Goal: Task Accomplishment & Management: Complete application form

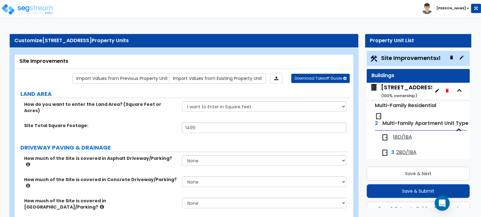
select select "2"
click at [240, 97] on label "LAND AREA" at bounding box center [184, 94] width 329 height 8
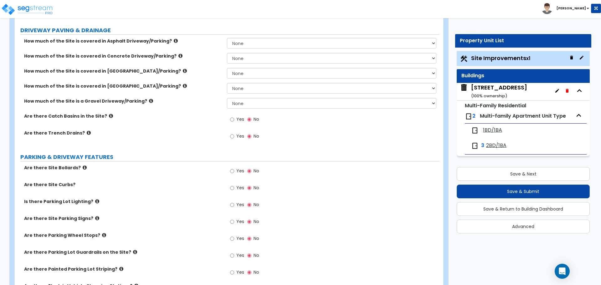
scroll to position [94, 0]
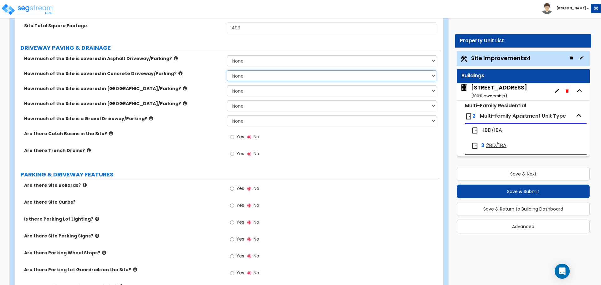
click at [240, 76] on select "None I want to Enter an Approximate Percentage I want to Enter the Square Foota…" at bounding box center [331, 75] width 209 height 11
select select "2"
click at [227, 70] on select "None I want to Enter an Approximate Percentage I want to Enter the Square Foota…" at bounding box center [331, 75] width 209 height 11
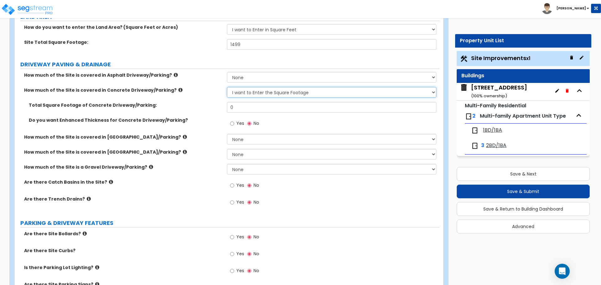
scroll to position [63, 0]
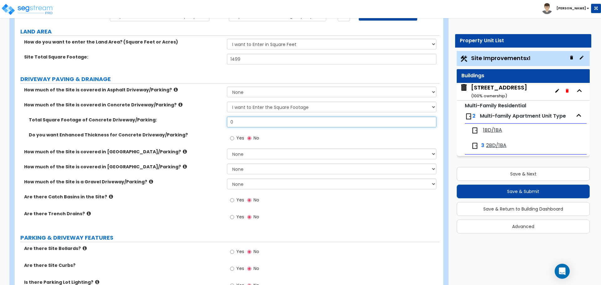
drag, startPoint x: 242, startPoint y: 121, endPoint x: 247, endPoint y: 120, distance: 5.4
click at [242, 121] on input "0" at bounding box center [331, 122] width 209 height 11
type input "469"
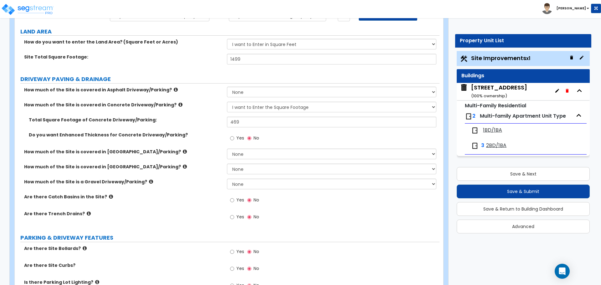
click at [199, 151] on label "How much of the Site is covered in [GEOGRAPHIC_DATA]/Parking?" at bounding box center [123, 152] width 198 height 6
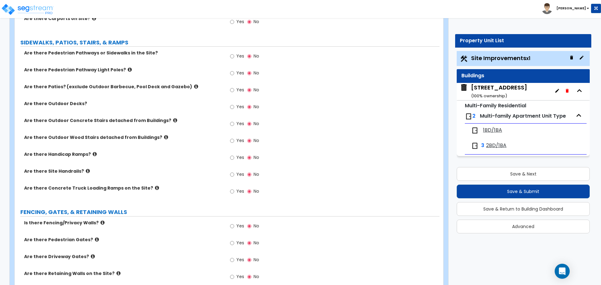
scroll to position [469, 0]
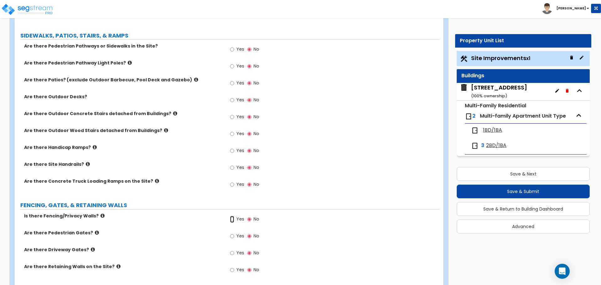
drag, startPoint x: 231, startPoint y: 219, endPoint x: 125, endPoint y: 191, distance: 109.6
click at [231, 217] on input "Yes" at bounding box center [232, 219] width 4 height 7
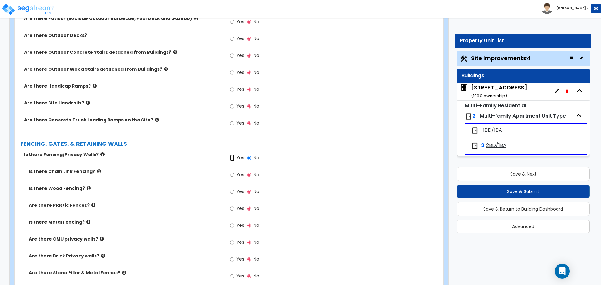
scroll to position [532, 0]
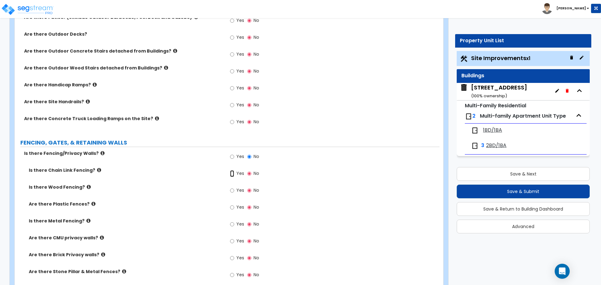
click at [233, 175] on input "Yes" at bounding box center [232, 173] width 4 height 7
radio input "true"
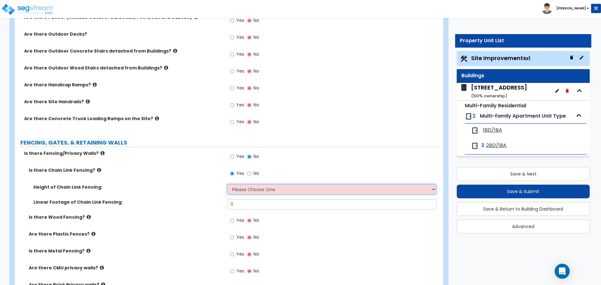
click at [270, 188] on select "Please Choose One 3 feet 4 feet 5 feet 6 feet 10 feet 12 feet" at bounding box center [331, 189] width 209 height 11
click at [227, 184] on select "Please Choose One 3 feet 4 feet 5 feet 6 feet 10 feet 12 feet" at bounding box center [331, 189] width 209 height 11
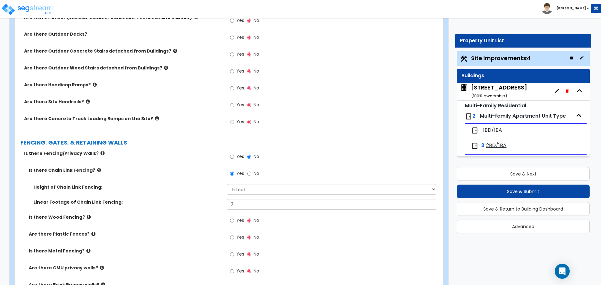
click at [248, 195] on div "Height of Chain Link Fencing: Please Choose One 3 feet 4 feet 5 feet 6 feet 10 …" at bounding box center [227, 191] width 425 height 15
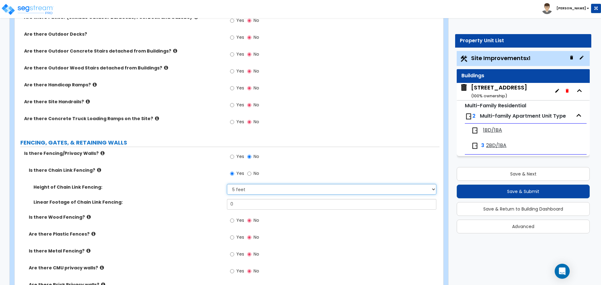
click at [247, 192] on select "Please Choose One 3 feet 4 feet 5 feet 6 feet 10 feet 12 feet" at bounding box center [331, 189] width 209 height 11
select select "4"
click at [227, 184] on select "Please Choose One 3 feet 4 feet 5 feet 6 feet 10 feet 12 feet" at bounding box center [331, 189] width 209 height 11
click at [242, 202] on input "0" at bounding box center [331, 204] width 209 height 11
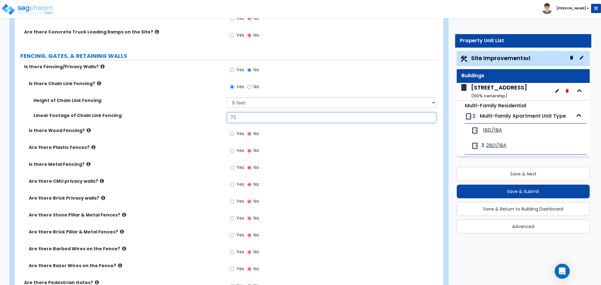
scroll to position [626, 0]
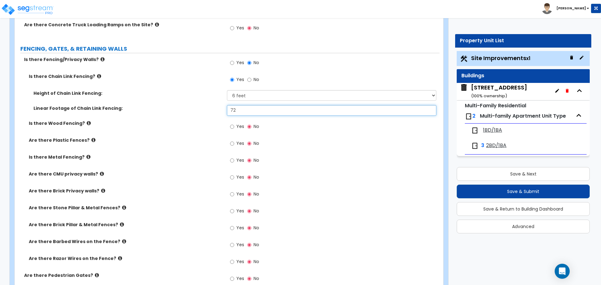
type input "72"
click at [231, 161] on input "Yes" at bounding box center [232, 160] width 4 height 7
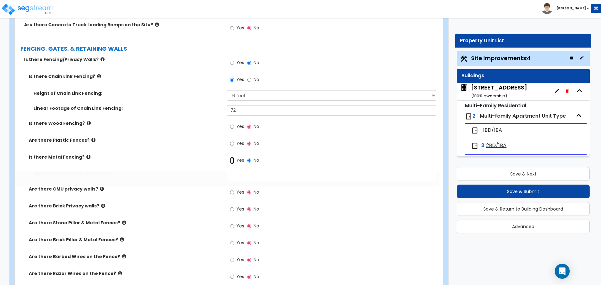
radio input "true"
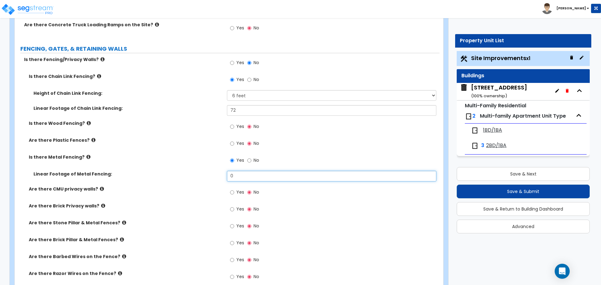
click at [248, 176] on input "0" at bounding box center [331, 176] width 209 height 11
type input "27.5"
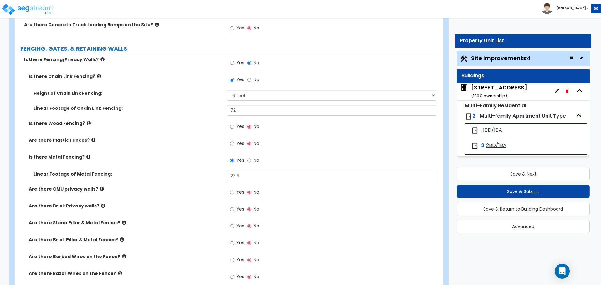
click at [145, 195] on div "Are there CMU privacy walls? Yes No" at bounding box center [227, 194] width 425 height 17
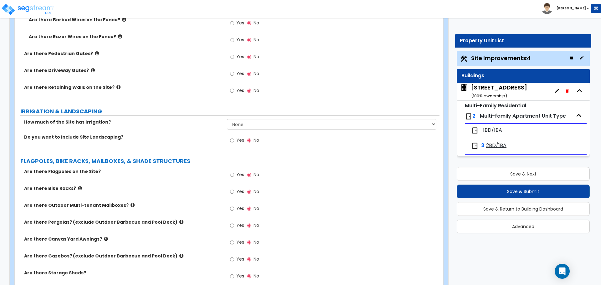
scroll to position [876, 0]
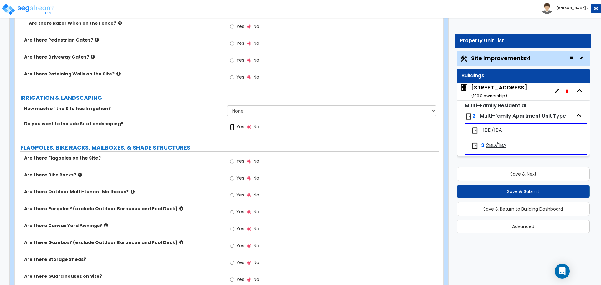
click at [232, 126] on input "Yes" at bounding box center [232, 127] width 4 height 7
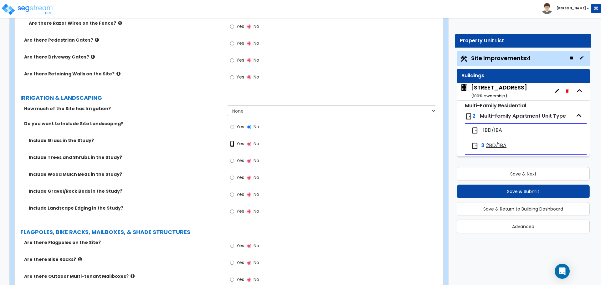
click at [232, 144] on input "Yes" at bounding box center [232, 143] width 4 height 7
radio input "true"
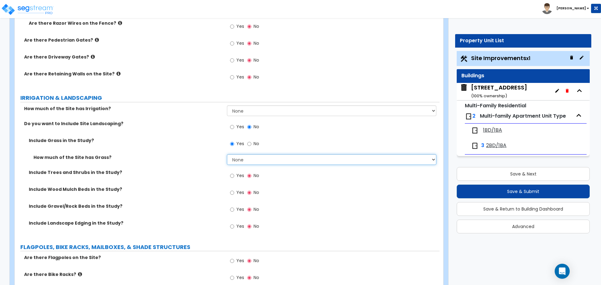
drag, startPoint x: 248, startPoint y: 162, endPoint x: 272, endPoint y: 159, distance: 24.0
click at [248, 162] on select "None I want to Enter an Approximate Percentage I want to Enter the Square Foota…" at bounding box center [331, 159] width 209 height 11
select select "2"
click at [227, 154] on select "None I want to Enter an Approximate Percentage I want to Enter the Square Foota…" at bounding box center [331, 159] width 209 height 11
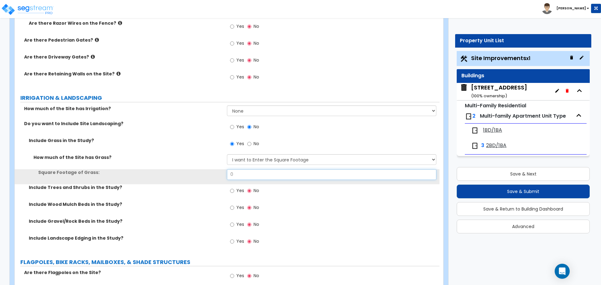
click at [239, 175] on input "0" at bounding box center [331, 174] width 209 height 11
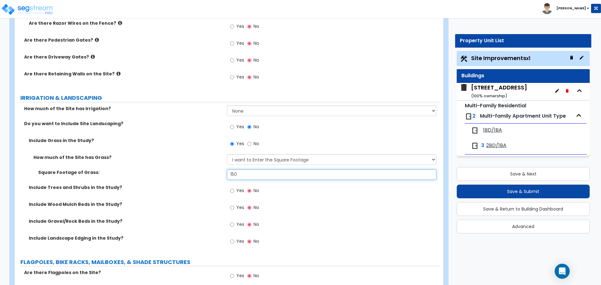
type input "150"
click at [295, 217] on div "Yes No" at bounding box center [333, 226] width 212 height 17
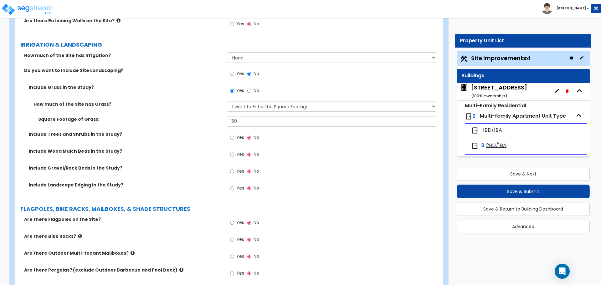
scroll to position [939, 0]
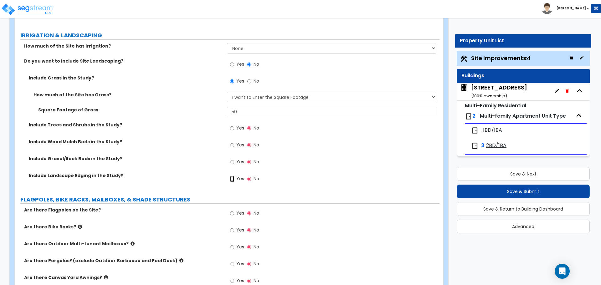
click at [233, 179] on input "Yes" at bounding box center [232, 179] width 4 height 7
radio input "true"
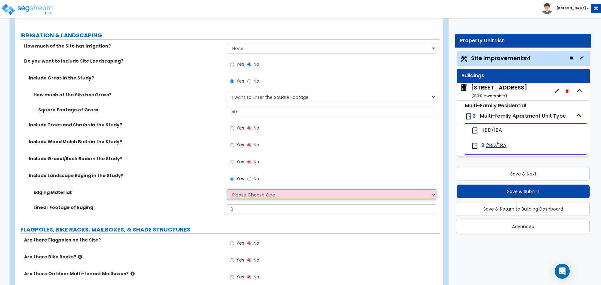
click at [269, 193] on select "Please Choose One Metal Brick Railroad Ties Concrete" at bounding box center [331, 194] width 209 height 11
select select "4"
click at [227, 189] on select "Please Choose One Metal Brick Railroad Ties Concrete" at bounding box center [331, 194] width 209 height 11
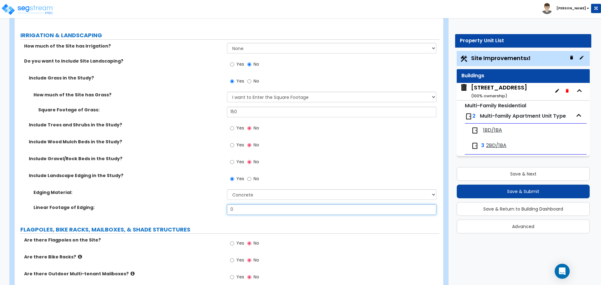
click at [248, 209] on input "0" at bounding box center [331, 209] width 209 height 11
type input "50"
click at [194, 210] on label "Linear Footage of Edging:" at bounding box center [127, 207] width 189 height 6
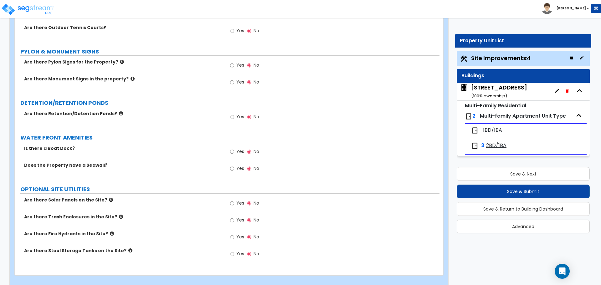
scroll to position [1431, 0]
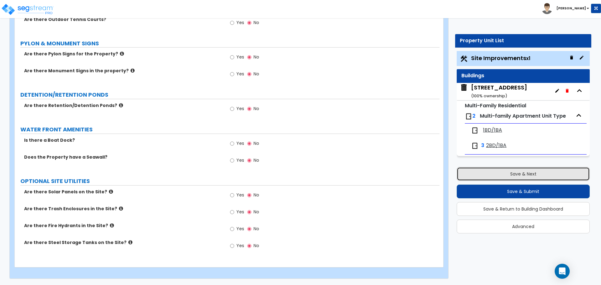
click at [480, 170] on button "Save & Next" at bounding box center [522, 174] width 133 height 14
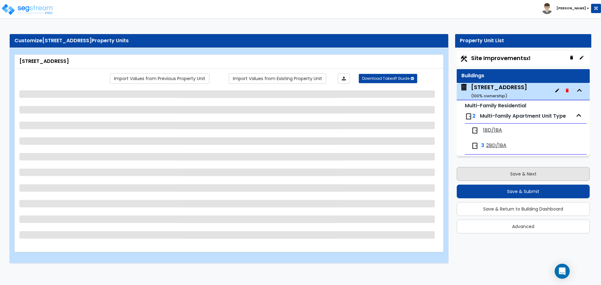
scroll to position [0, 0]
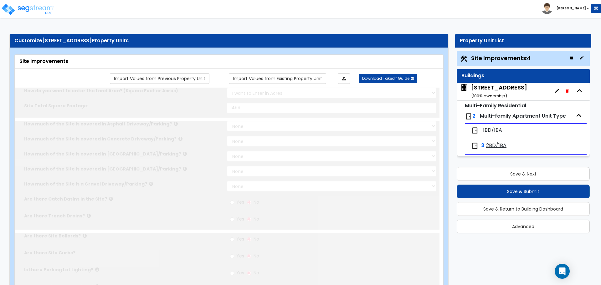
select select "2"
type input "1499"
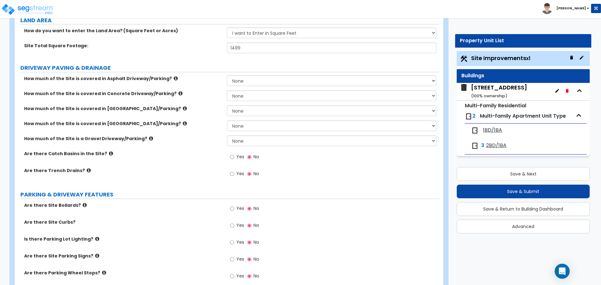
scroll to position [63, 0]
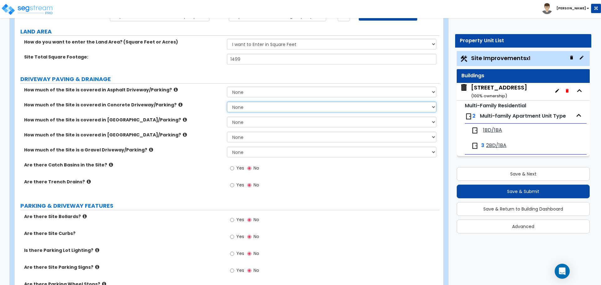
click at [246, 105] on select "None I want to Enter an Approximate Percentage I want to Enter the Square Foota…" at bounding box center [331, 107] width 209 height 11
select select "2"
click at [227, 102] on select "None I want to Enter an Approximate Percentage I want to Enter the Square Foota…" at bounding box center [331, 107] width 209 height 11
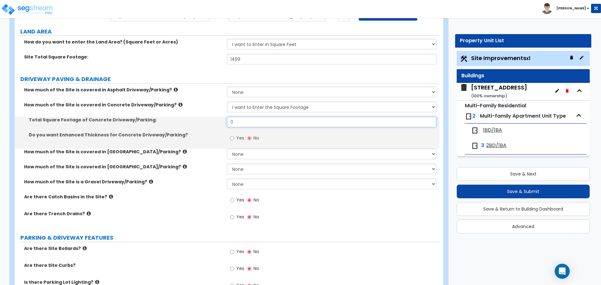
click at [237, 123] on input "0" at bounding box center [331, 122] width 209 height 11
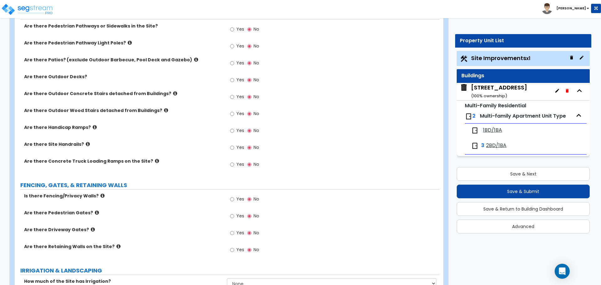
scroll to position [501, 0]
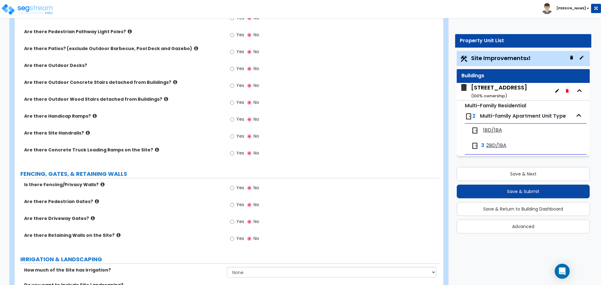
type input "469"
click at [232, 137] on input "Yes" at bounding box center [232, 136] width 4 height 7
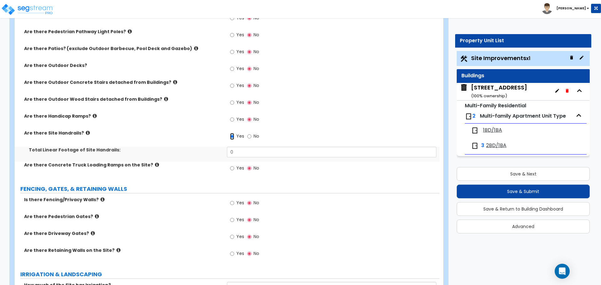
click at [232, 137] on input "Yes" at bounding box center [232, 136] width 4 height 7
click at [250, 138] on input "No" at bounding box center [249, 136] width 4 height 7
radio input "false"
radio input "true"
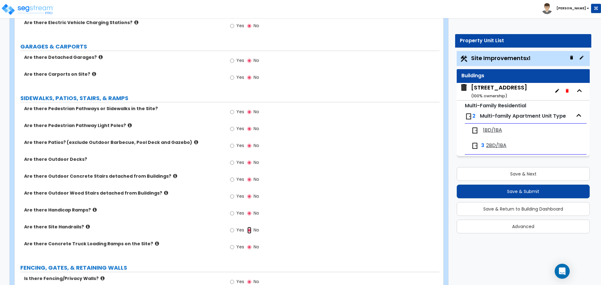
scroll to position [438, 0]
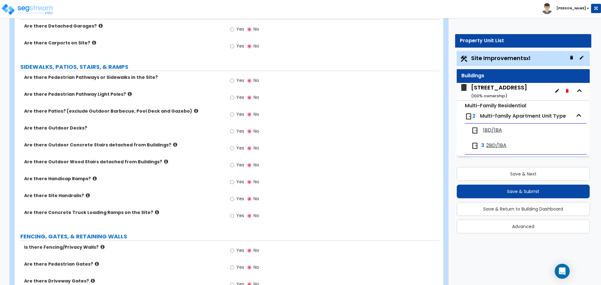
click at [86, 195] on icon at bounding box center [88, 195] width 4 height 5
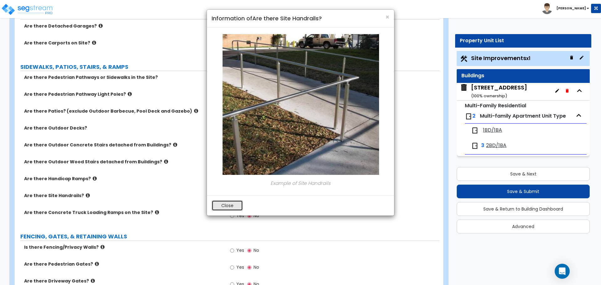
click at [220, 203] on button "Close" at bounding box center [226, 205] width 31 height 11
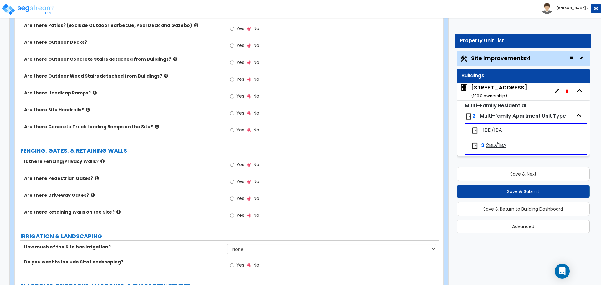
scroll to position [532, 0]
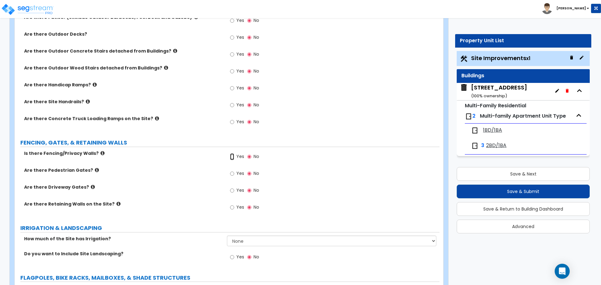
click at [232, 156] on input "Yes" at bounding box center [232, 156] width 4 height 7
radio input "true"
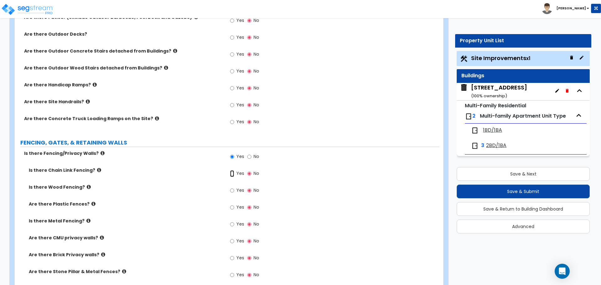
click at [232, 172] on input "Yes" at bounding box center [232, 173] width 4 height 7
radio input "true"
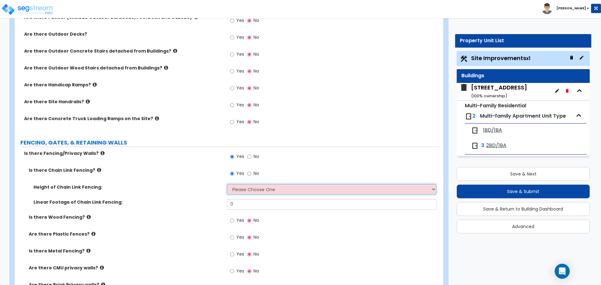
click at [265, 189] on select "Please Choose One 3 feet 4 feet 5 feet 6 feet 10 feet 12 feet" at bounding box center [331, 189] width 209 height 11
select select "4"
click at [227, 184] on select "Please Choose One 3 feet 4 feet 5 feet 6 feet 10 feet 12 feet" at bounding box center [331, 189] width 209 height 11
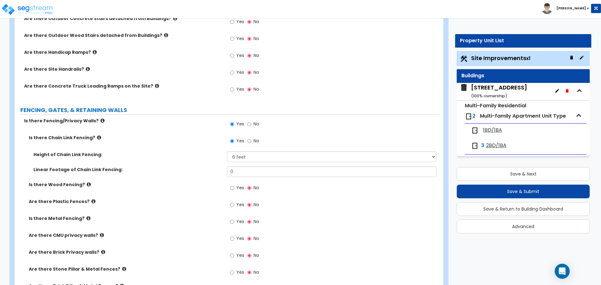
scroll to position [594, 0]
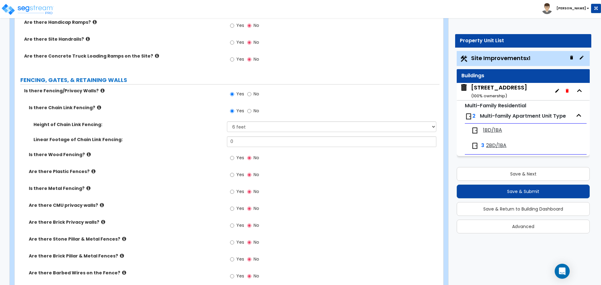
click at [234, 192] on label "Yes" at bounding box center [237, 192] width 14 height 11
click at [234, 192] on input "Yes" at bounding box center [232, 191] width 4 height 7
radio input "true"
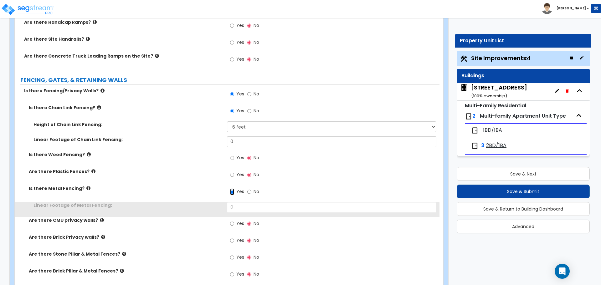
click at [232, 192] on input "Yes" at bounding box center [232, 191] width 4 height 7
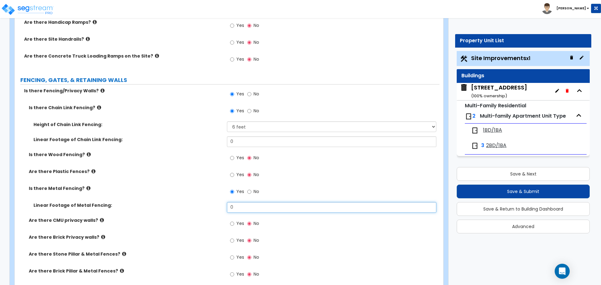
click at [242, 206] on input "0" at bounding box center [331, 207] width 209 height 11
type input "27.5"
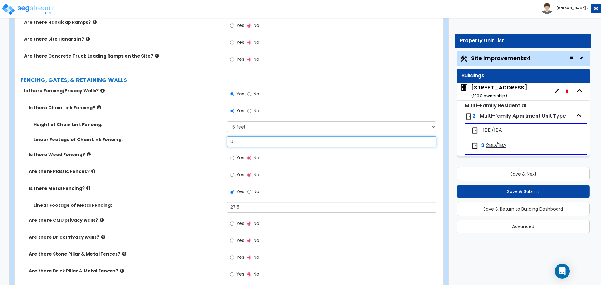
click at [245, 141] on input "0" at bounding box center [331, 141] width 209 height 11
drag, startPoint x: 245, startPoint y: 143, endPoint x: 286, endPoint y: 134, distance: 41.8
click at [245, 143] on input "0" at bounding box center [331, 141] width 209 height 11
type input "71.5"
click at [335, 172] on div "Yes No" at bounding box center [333, 176] width 212 height 17
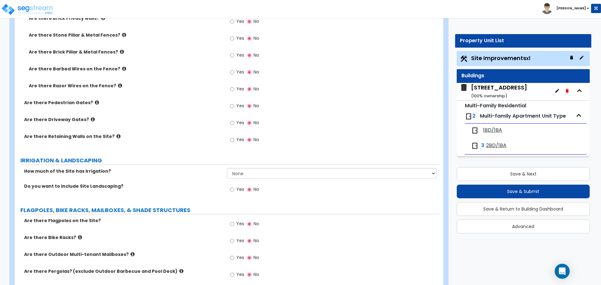
scroll to position [845, 0]
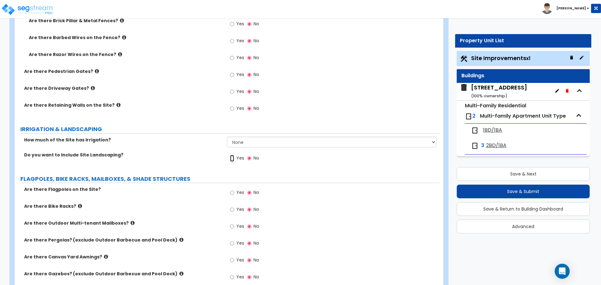
click at [231, 158] on input "Yes" at bounding box center [232, 158] width 4 height 7
radio input "true"
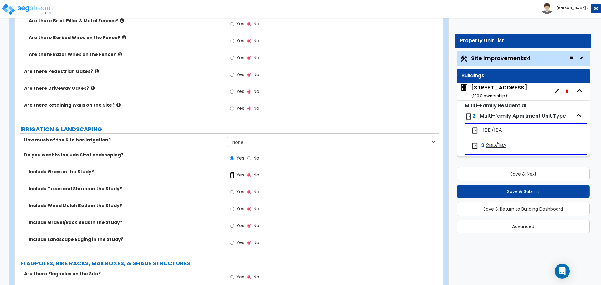
click at [233, 175] on input "Yes" at bounding box center [232, 175] width 4 height 7
radio input "true"
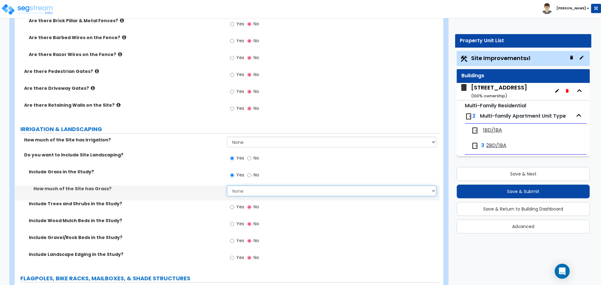
click at [242, 194] on select "None I want to Enter an Approximate Percentage I want to Enter the Square Foota…" at bounding box center [331, 191] width 209 height 11
select select "2"
click at [227, 186] on select "None I want to Enter an Approximate Percentage I want to Enter the Square Foota…" at bounding box center [331, 191] width 209 height 11
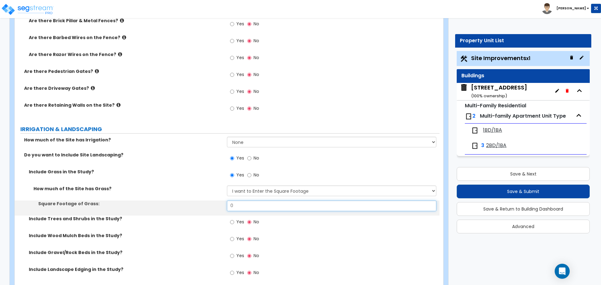
click at [241, 204] on input "0" at bounding box center [331, 206] width 209 height 11
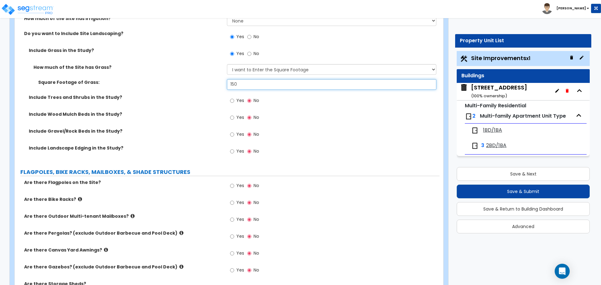
scroll to position [970, 0]
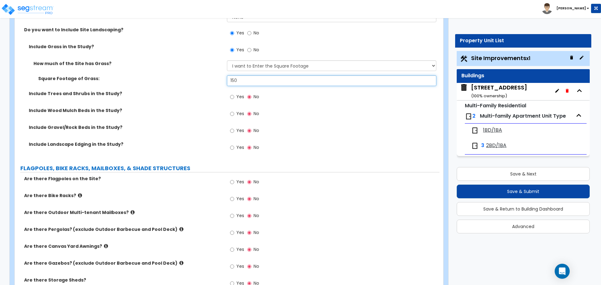
type input "150"
click at [232, 148] on input "Yes" at bounding box center [232, 147] width 4 height 7
radio input "true"
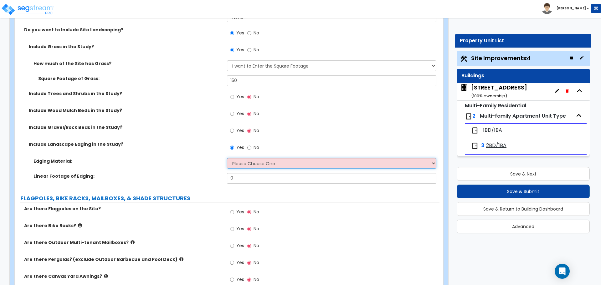
click at [246, 165] on select "Please Choose One Metal Brick Railroad Ties Concrete" at bounding box center [331, 163] width 209 height 11
select select "4"
click at [227, 158] on select "Please Choose One Metal Brick Railroad Ties Concrete" at bounding box center [331, 163] width 209 height 11
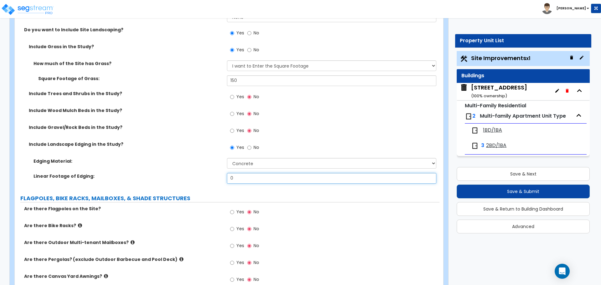
click at [234, 178] on input "0" at bounding box center [331, 178] width 209 height 11
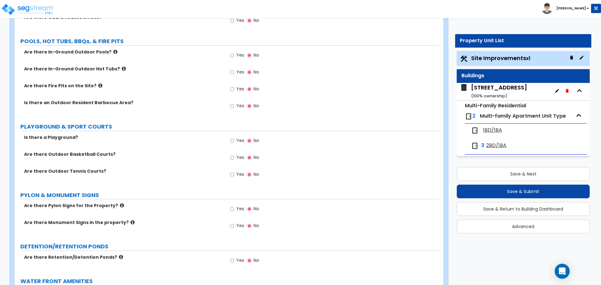
scroll to position [1275, 0]
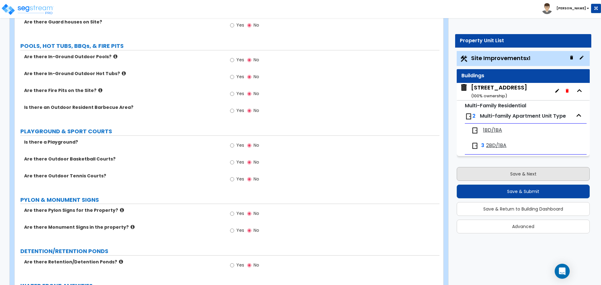
type input "50"
click at [485, 171] on button "Save & Next" at bounding box center [522, 174] width 133 height 14
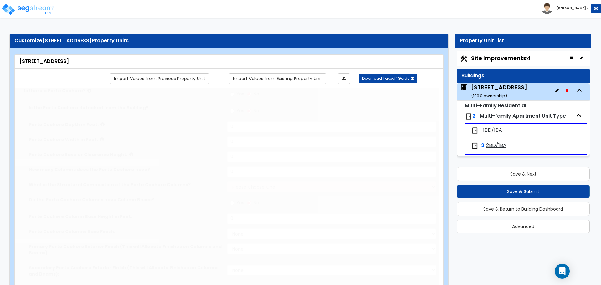
type input "50"
type input "63.75"
type input "4"
type input "880"
radio input "true"
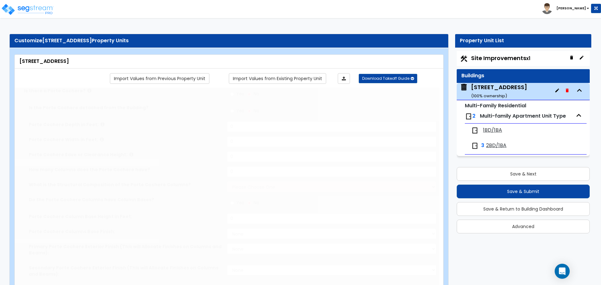
type input "880"
type input "10"
type input "1"
select select "7"
select select "1"
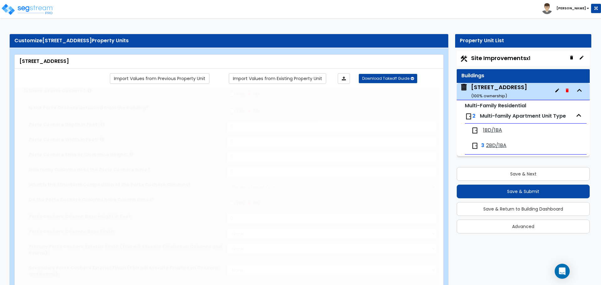
select select "2"
radio input "true"
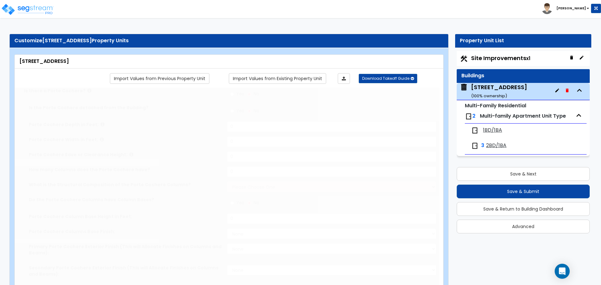
type input "4"
radio input "true"
type input "1"
select select "1"
type input "17"
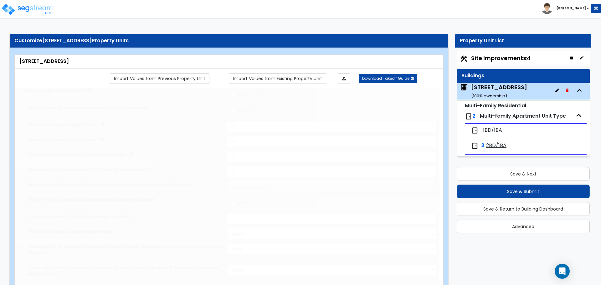
select select "1"
select select "2"
radio input "true"
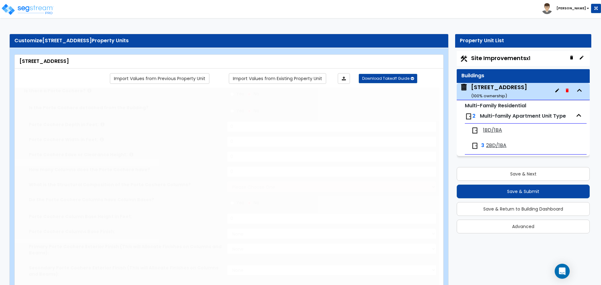
type input "1"
select select "1"
select select "2"
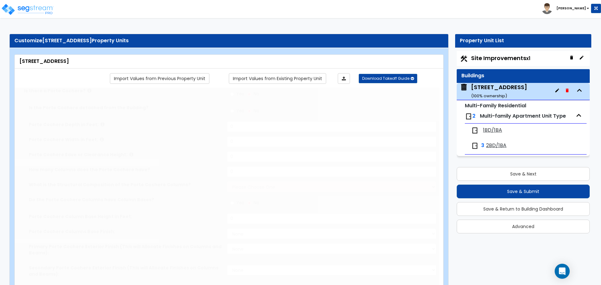
select select "1"
select select "3"
select select "1"
select select "3"
radio input "true"
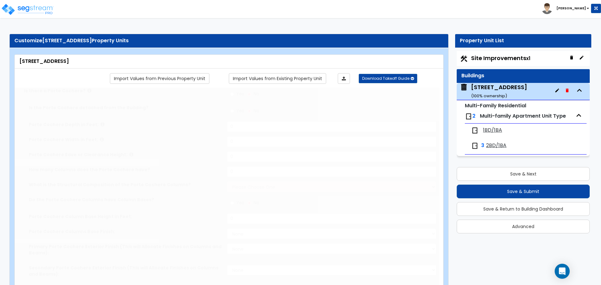
select select "1"
select select "3"
type input "4"
select select "2"
radio input "true"
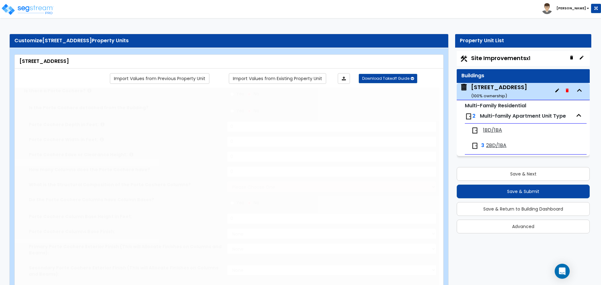
type input "4"
select select "7"
radio input "true"
type input "1"
radio input "true"
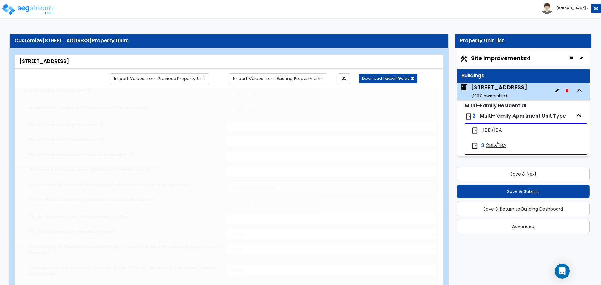
select select "1"
select select "4"
select select "1"
select select "2"
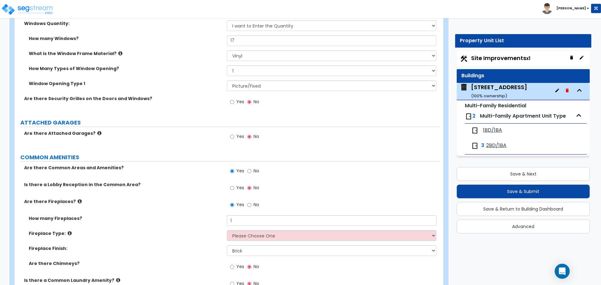
scroll to position [813, 0]
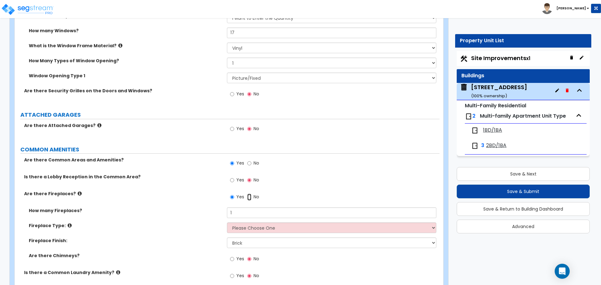
click at [249, 196] on input "No" at bounding box center [249, 197] width 4 height 7
radio input "false"
radio input "true"
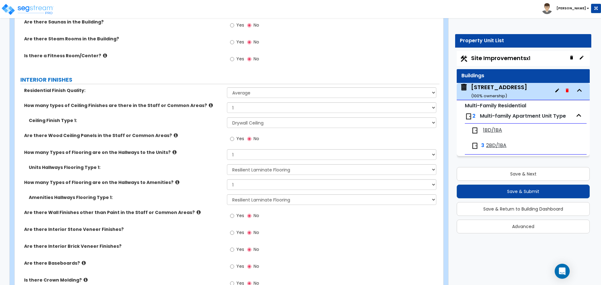
scroll to position [1064, 0]
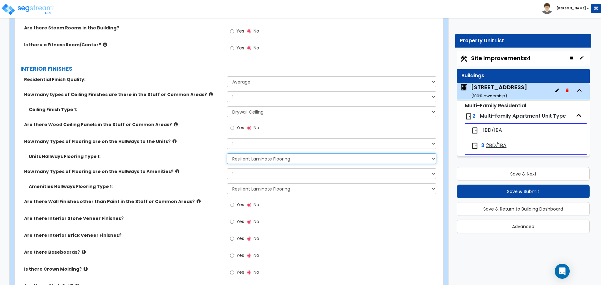
click at [243, 160] on select "None Tile Flooring Hardwood Flooring Resilient Laminate Flooring VCT Flooring S…" at bounding box center [331, 158] width 209 height 11
select select "2"
click at [227, 153] on select "None Tile Flooring Hardwood Flooring Resilient Laminate Flooring VCT Flooring S…" at bounding box center [331, 158] width 209 height 11
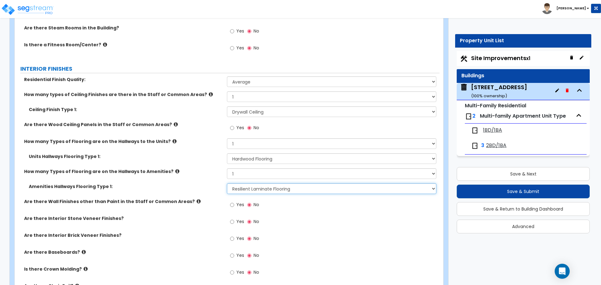
click at [243, 186] on select "None Tile Flooring Hardwood Flooring Resilient Laminate Flooring VCT Flooring S…" at bounding box center [331, 188] width 209 height 11
select select "2"
click at [227, 183] on select "None Tile Flooring Hardwood Flooring Resilient Laminate Flooring VCT Flooring S…" at bounding box center [331, 188] width 209 height 11
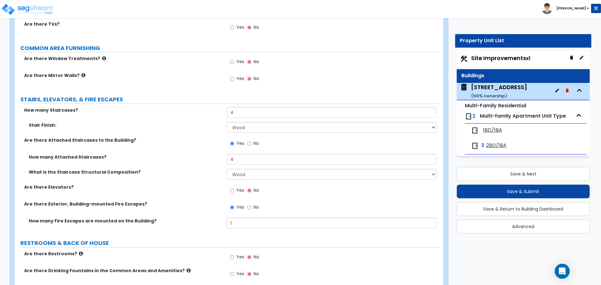
scroll to position [1470, 0]
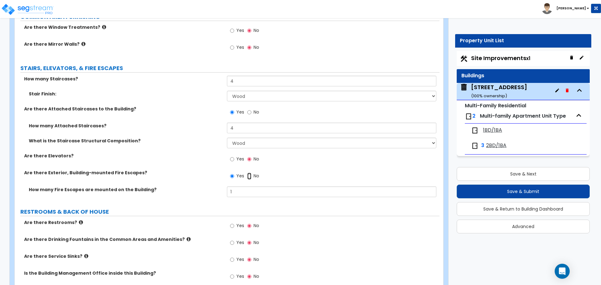
click at [249, 175] on input "No" at bounding box center [249, 176] width 4 height 7
radio input "false"
radio input "true"
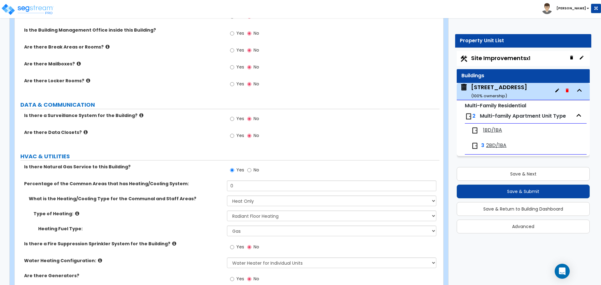
scroll to position [1721, 0]
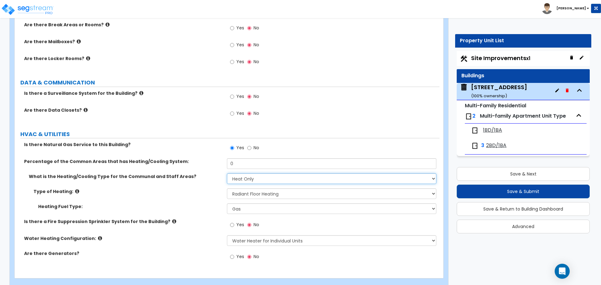
click at [241, 178] on select "None Heat Only Centralized Heating & Cooling Thru Wall Air Conditioners Mini Sp…" at bounding box center [331, 178] width 209 height 11
select select "0"
click at [227, 173] on select "None Heat Only Centralized Heating & Cooling Thru Wall Air Conditioners Mini Sp…" at bounding box center [331, 178] width 209 height 11
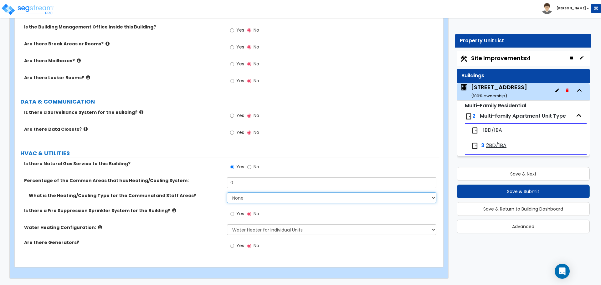
scroll to position [1702, 0]
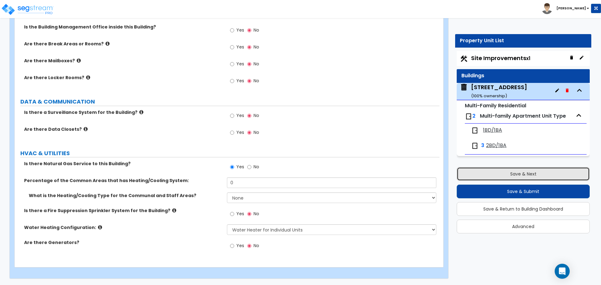
click at [487, 171] on button "Save & Next" at bounding box center [522, 174] width 133 height 14
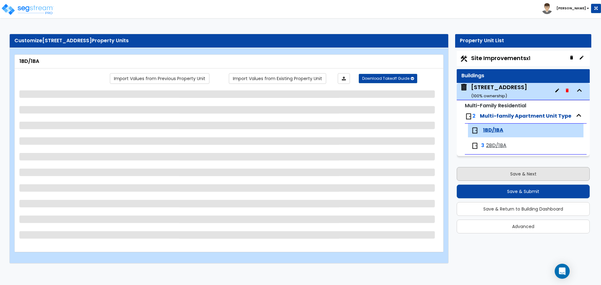
scroll to position [0, 0]
select select "3"
select select "1"
select select "2"
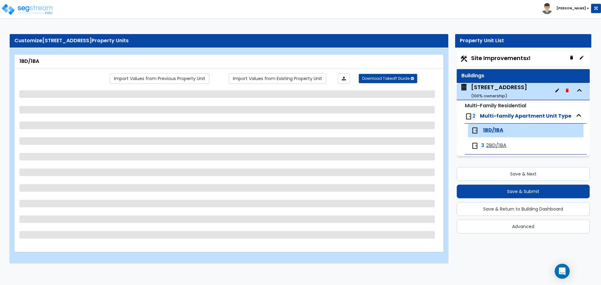
select select "1"
select select "2"
select select "1"
select select "3"
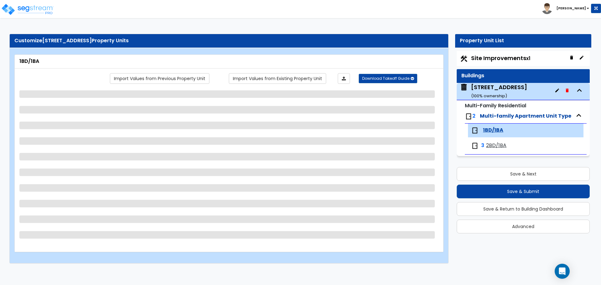
select select "1"
select select "2"
select select "1"
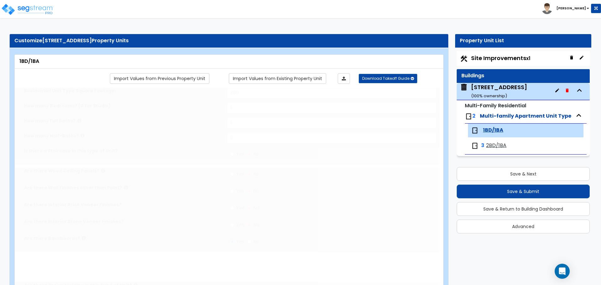
select select "2"
select select "1"
radio input "true"
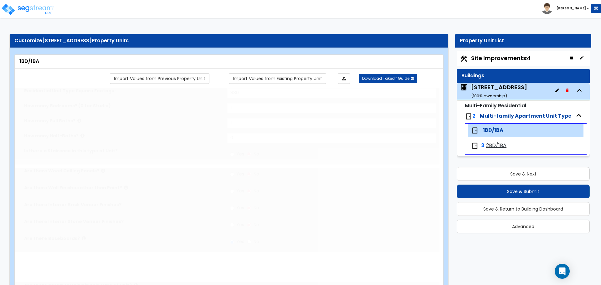
select select "4"
select select "1"
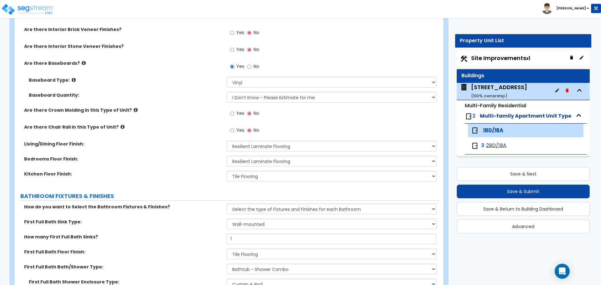
scroll to position [219, 0]
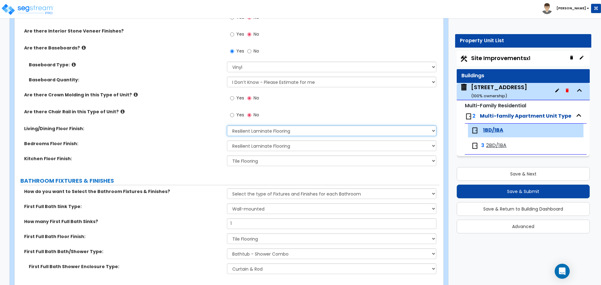
click at [258, 130] on select "None Tile Flooring Hardwood Flooring Resilient Laminate Flooring VCT Flooring S…" at bounding box center [331, 130] width 209 height 11
select select "2"
click at [227, 125] on select "None Tile Flooring Hardwood Flooring Resilient Laminate Flooring VCT Flooring S…" at bounding box center [331, 130] width 209 height 11
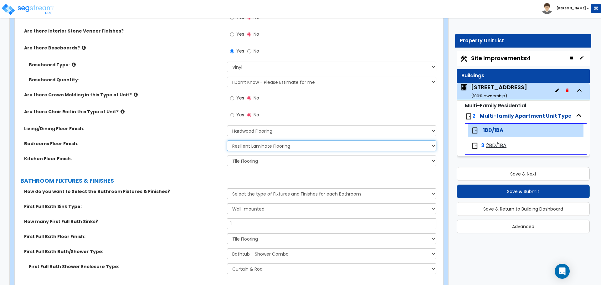
click at [250, 145] on select "None Tile Flooring Hardwood Flooring Resilient Laminate Flooring VCT Flooring S…" at bounding box center [331, 145] width 209 height 11
select select "2"
click at [227, 140] on select "None Tile Flooring Hardwood Flooring Resilient Laminate Flooring VCT Flooring S…" at bounding box center [331, 145] width 209 height 11
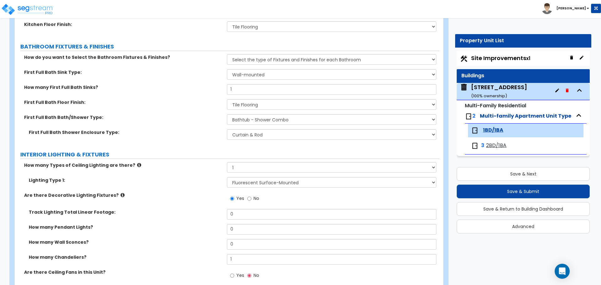
scroll to position [407, 0]
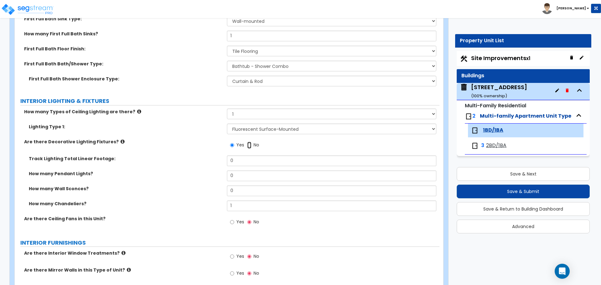
click at [251, 146] on input "No" at bounding box center [249, 145] width 4 height 7
radio input "false"
radio input "true"
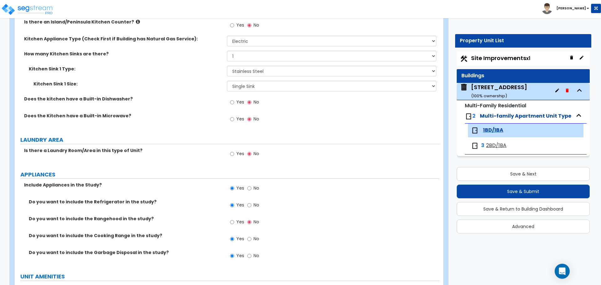
scroll to position [782, 0]
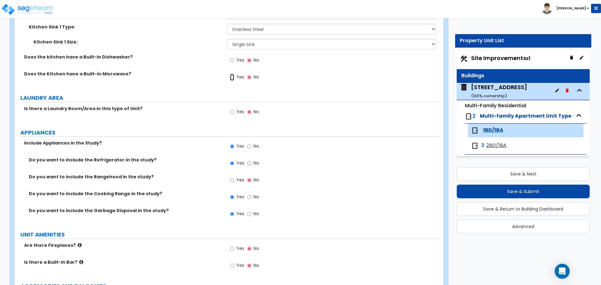
drag, startPoint x: 233, startPoint y: 77, endPoint x: 234, endPoint y: 90, distance: 12.8
click at [233, 77] on input "Yes" at bounding box center [232, 77] width 4 height 7
radio input "true"
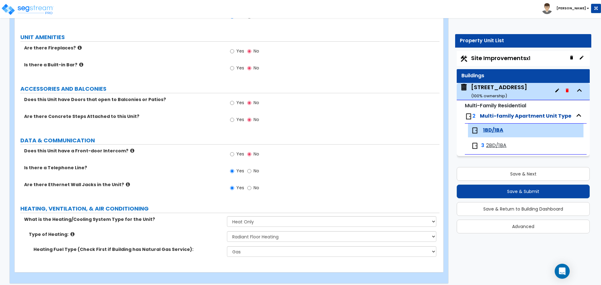
scroll to position [985, 0]
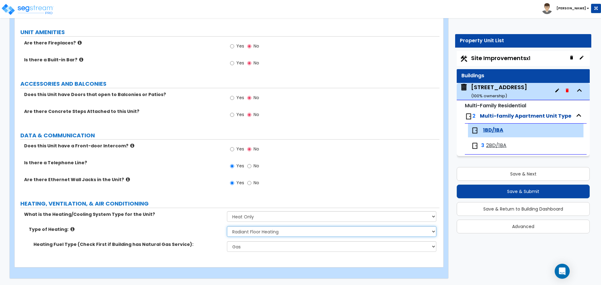
click at [247, 232] on select "Please Choose One Wall Heater Electric Baseboard Heater Hydronic Heating Radian…" at bounding box center [331, 231] width 209 height 11
select select "3"
click at [227, 226] on select "Please Choose One Wall Heater Electric Baseboard Heater Hydronic Heating Radian…" at bounding box center [331, 231] width 209 height 11
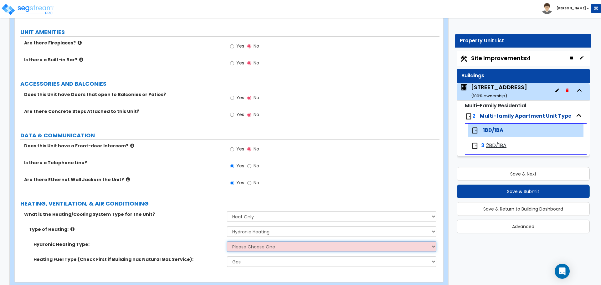
click at [243, 241] on select "Please Choose One Hydronic Radiator Hydronic Baseboard Hydronic Fin Tube Radiat…" at bounding box center [331, 246] width 209 height 11
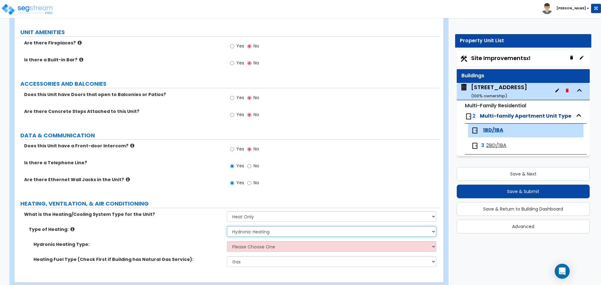
click at [246, 230] on select "Please Choose One Wall Heater Electric Baseboard Heater Hydronic Heating Radian…" at bounding box center [331, 231] width 209 height 11
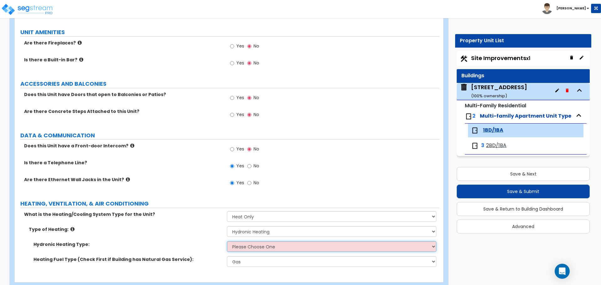
click at [250, 245] on select "Please Choose One Hydronic Radiator Hydronic Baseboard Hydronic Fin Tube Radiat…" at bounding box center [331, 246] width 209 height 11
select select "1"
click at [227, 241] on select "Please Choose One Hydronic Radiator Hydronic Baseboard Hydronic Fin Tube Radiat…" at bounding box center [331, 246] width 209 height 11
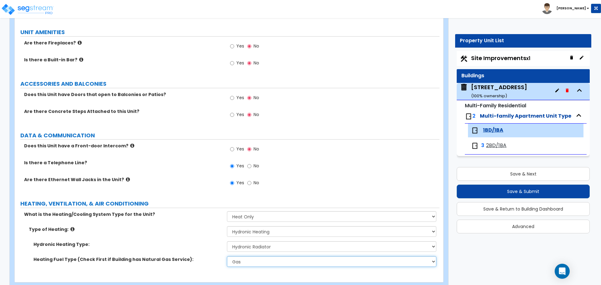
click at [244, 262] on select "Please Choose One Gas Electric" at bounding box center [331, 261] width 209 height 11
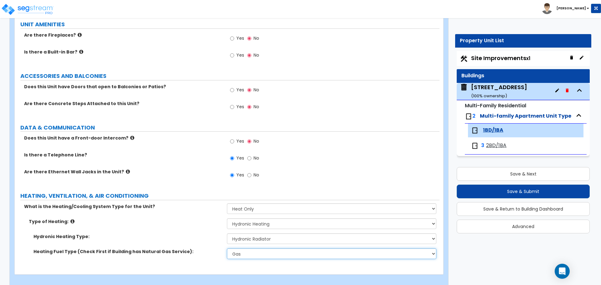
scroll to position [1000, 0]
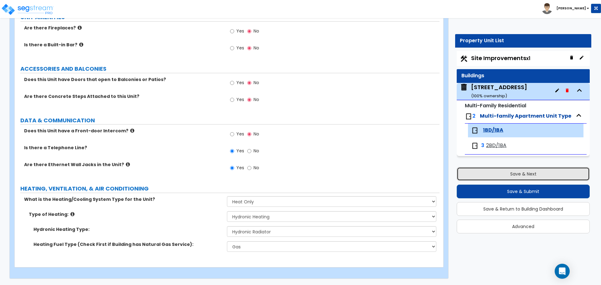
click at [515, 175] on button "Save & Next" at bounding box center [522, 174] width 133 height 14
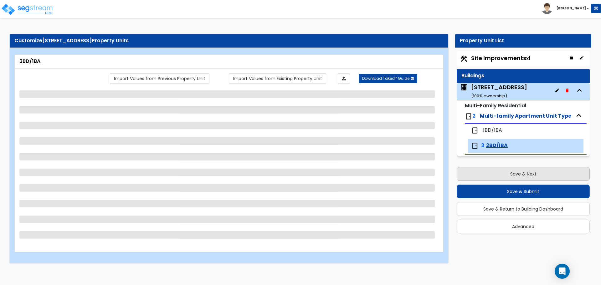
scroll to position [0, 0]
select select "2"
select select "3"
select select "1"
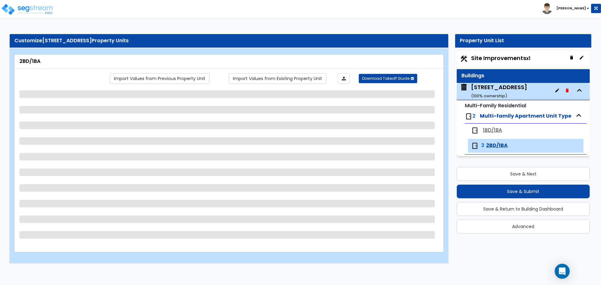
select select "1"
select select "3"
select select "1"
select select "2"
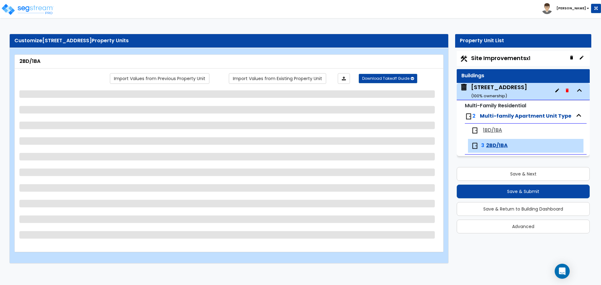
select select "1"
select select "3"
select select "1"
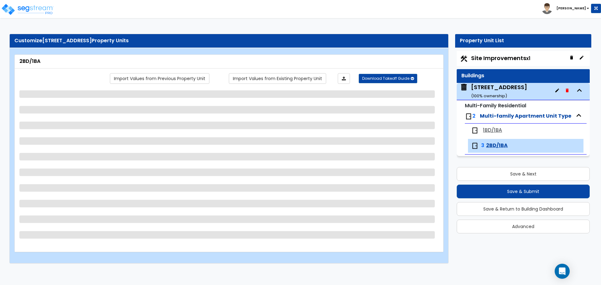
select select "1"
select select "4"
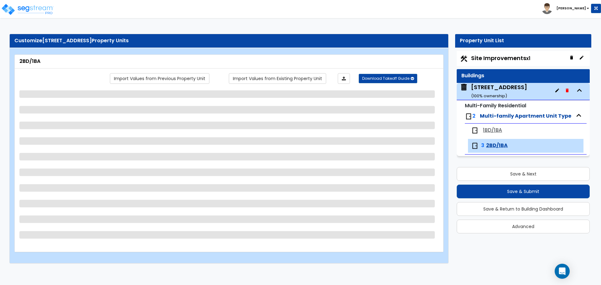
select select "1"
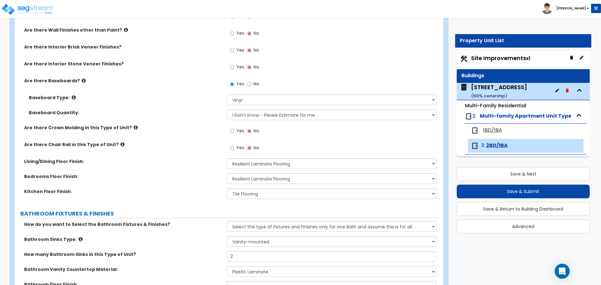
scroll to position [188, 0]
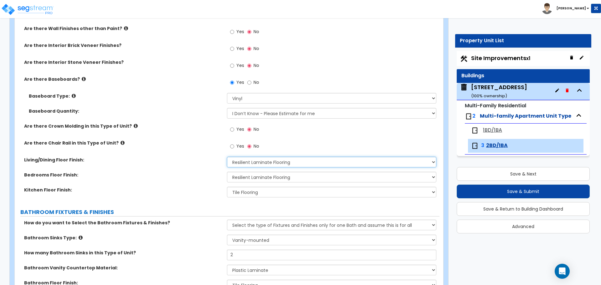
click at [275, 161] on select "None Tile Flooring Hardwood Flooring Resilient Laminate Flooring VCT Flooring S…" at bounding box center [331, 162] width 209 height 11
select select "2"
click at [227, 157] on select "None Tile Flooring Hardwood Flooring Resilient Laminate Flooring VCT Flooring S…" at bounding box center [331, 162] width 209 height 11
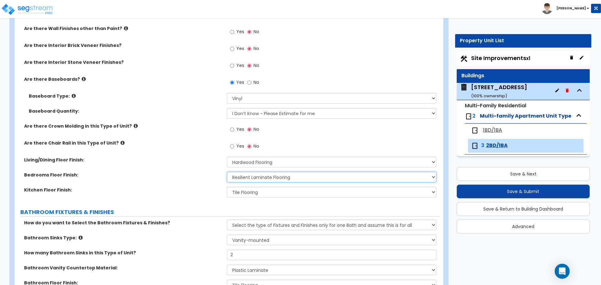
click at [252, 177] on select "None Tile Flooring Hardwood Flooring Resilient Laminate Flooring VCT Flooring S…" at bounding box center [331, 177] width 209 height 11
select select "2"
click at [227, 172] on select "None Tile Flooring Hardwood Flooring Resilient Laminate Flooring VCT Flooring S…" at bounding box center [331, 177] width 209 height 11
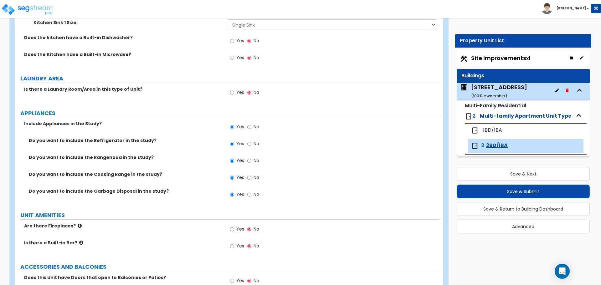
scroll to position [876, 0]
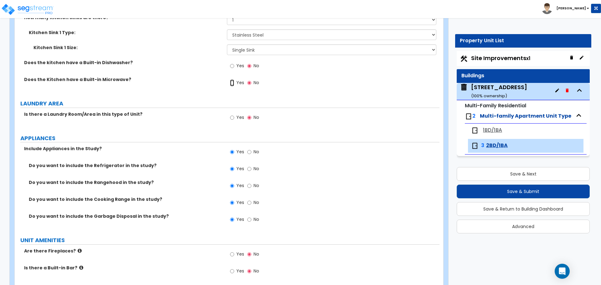
click at [233, 83] on input "Yes" at bounding box center [232, 82] width 4 height 7
radio input "true"
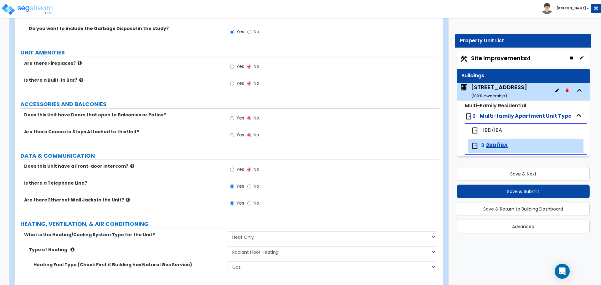
scroll to position [1084, 0]
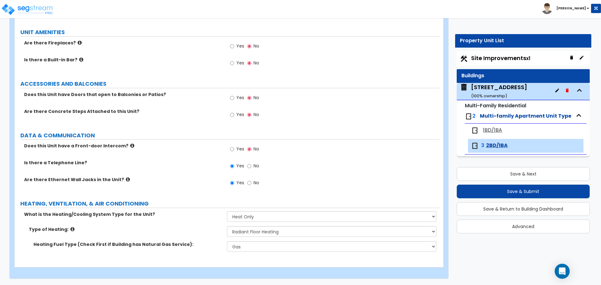
click at [263, 237] on div "Type of Heating: Please Choose One Wall Heater Electric Baseboard Heater Hydron…" at bounding box center [227, 233] width 425 height 15
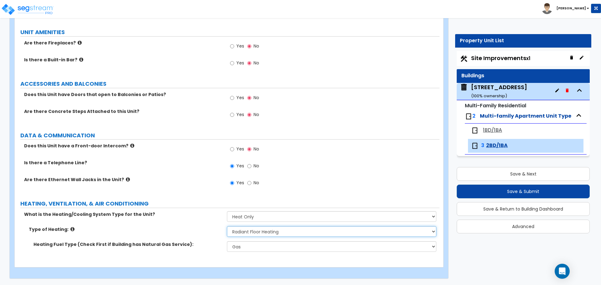
click at [263, 230] on select "Please Choose One Wall Heater Electric Baseboard Heater Hydronic Heating Radian…" at bounding box center [331, 231] width 209 height 11
select select "3"
click at [227, 226] on select "Please Choose One Wall Heater Electric Baseboard Heater Hydronic Heating Radian…" at bounding box center [331, 231] width 209 height 11
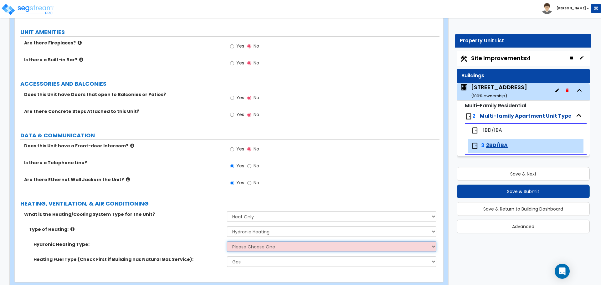
click at [252, 246] on select "Please Choose One Hydronic Radiator Hydronic Baseboard Hydronic Fin Tube Radiat…" at bounding box center [331, 246] width 209 height 11
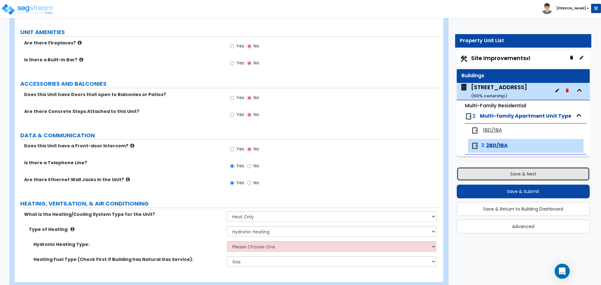
click at [512, 171] on button "Save & Next" at bounding box center [522, 174] width 133 height 14
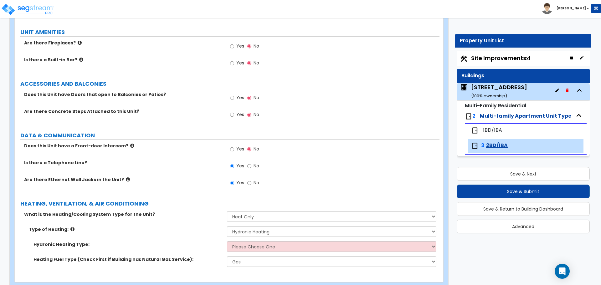
scroll to position [0, 0]
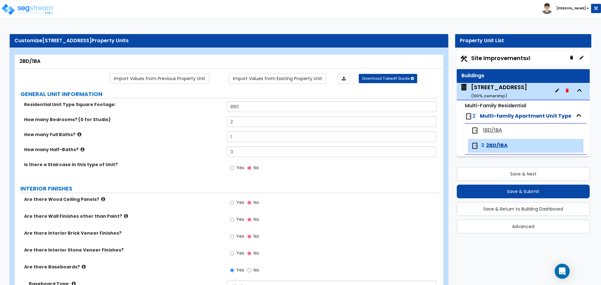
select select "2"
select select "4"
select select "2"
select select "4"
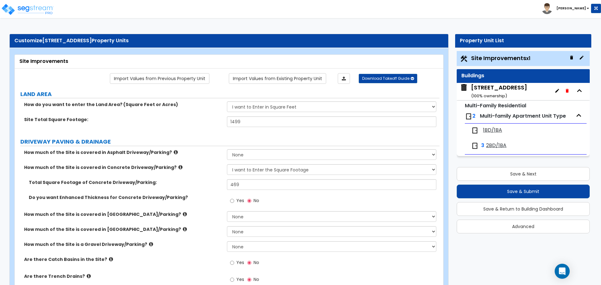
click at [488, 126] on div "1BD/1BA" at bounding box center [525, 131] width 115 height 14
click at [487, 131] on span "1BD/1BA" at bounding box center [492, 130] width 19 height 7
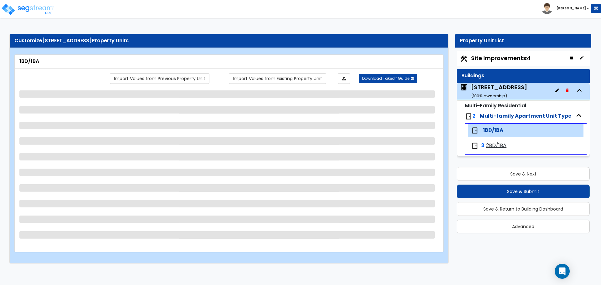
select select "2"
select select "4"
select select "2"
select select "4"
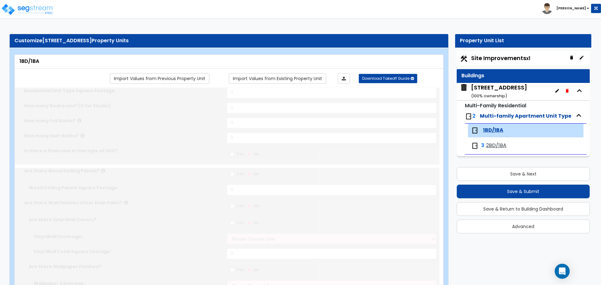
type input "880"
type input "1"
radio input "true"
select select "2"
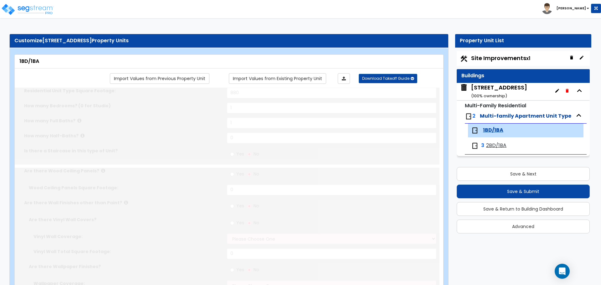
select select "2"
select select "1"
select select "2"
type input "1"
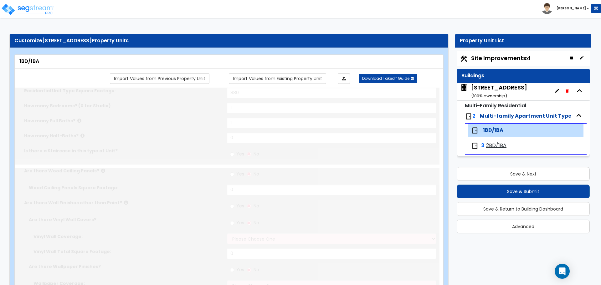
select select "1"
select select "2"
select select "1"
select select "3"
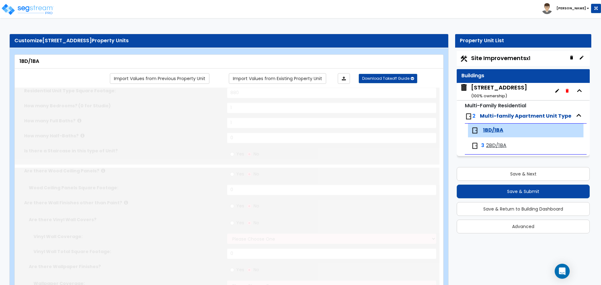
select select "1"
type input "6"
type input "8"
select select "2"
select select "1"
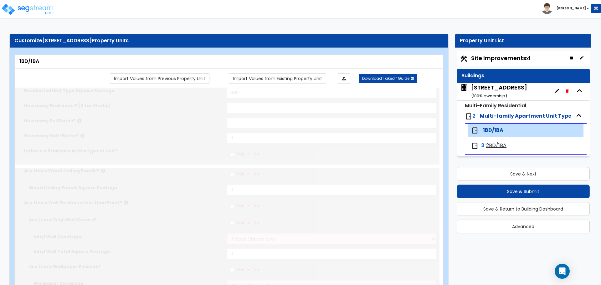
select select "1"
radio input "true"
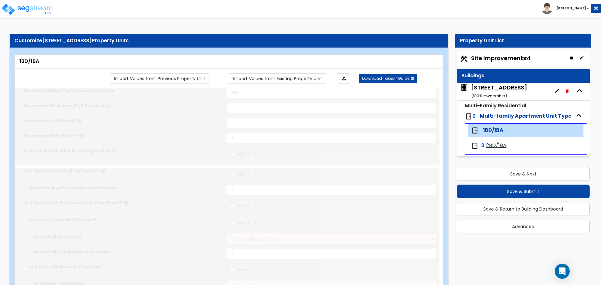
radio input "true"
select select "1"
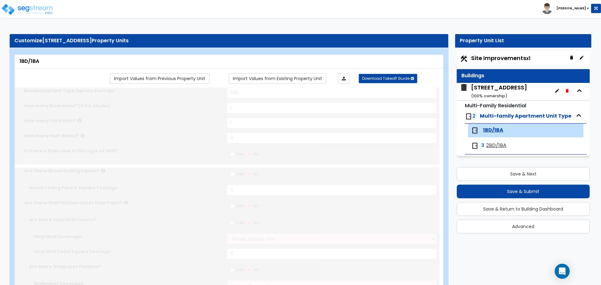
select select "3"
select select "1"
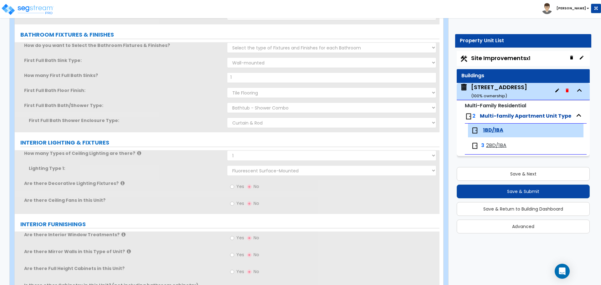
scroll to position [1000, 0]
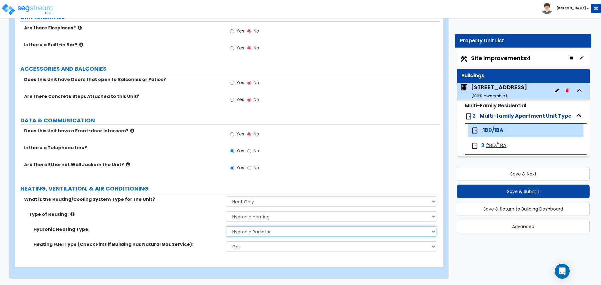
click at [266, 232] on select "Please Choose One Hydronic Radiator Hydronic Baseboard Hydronic Fin Tube Radiat…" at bounding box center [331, 231] width 209 height 11
select select "5"
click at [227, 226] on select "Please Choose One Hydronic Radiator Hydronic Baseboard Hydronic Fin Tube Radiat…" at bounding box center [331, 231] width 209 height 11
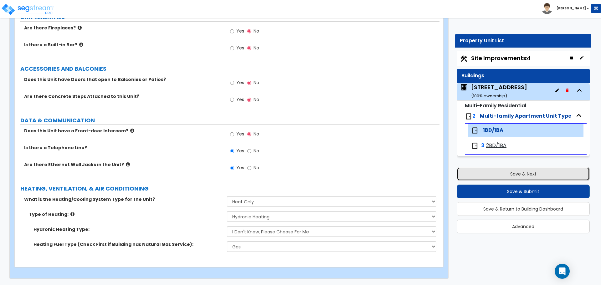
click at [484, 168] on button "Save & Next" at bounding box center [522, 174] width 133 height 14
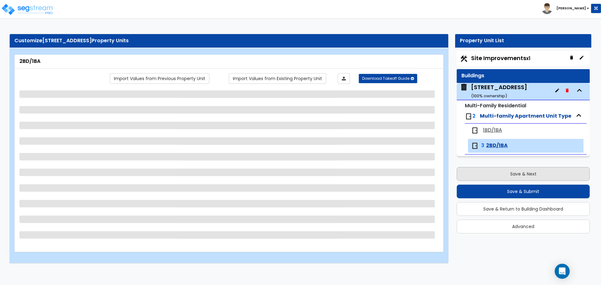
scroll to position [0, 0]
select select "2"
select select "1"
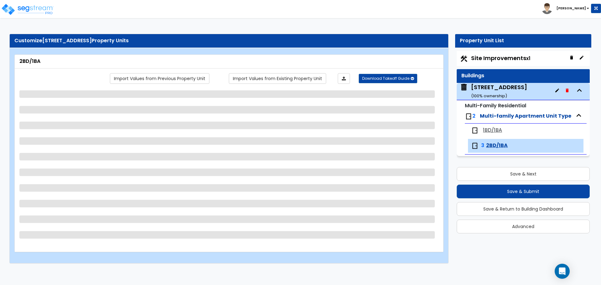
select select "1"
select select "3"
select select "1"
select select "2"
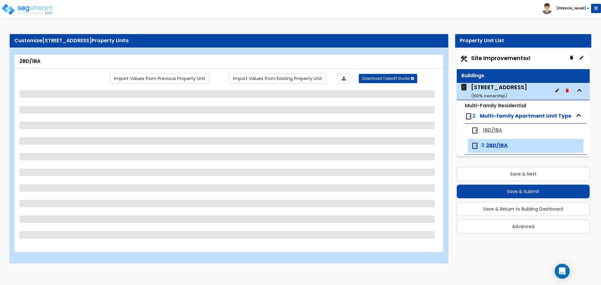
select select "1"
select select "3"
select select "1"
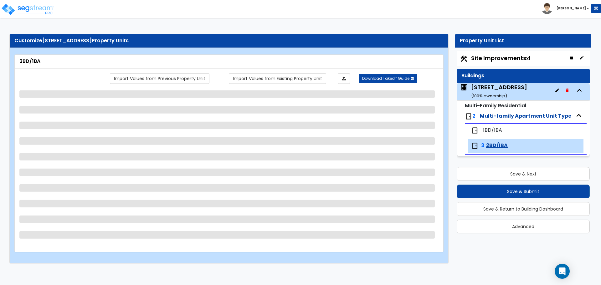
select select "1"
select select "3"
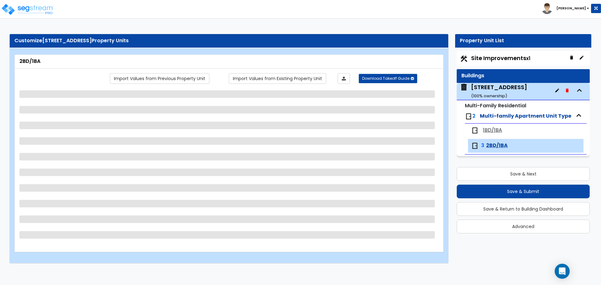
select select "1"
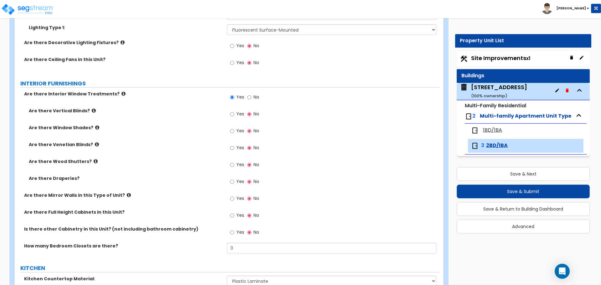
scroll to position [532, 0]
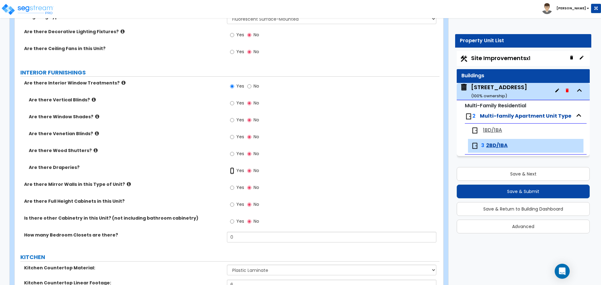
click at [232, 172] on input "Yes" at bounding box center [232, 170] width 4 height 7
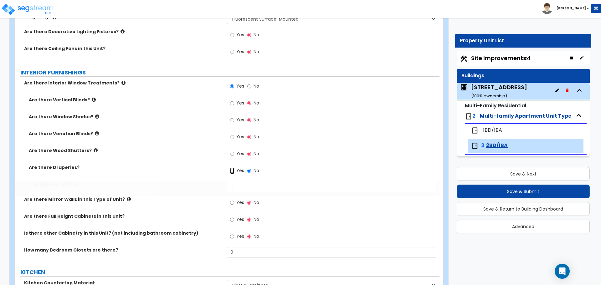
radio input "true"
click at [235, 185] on input "0" at bounding box center [331, 186] width 209 height 11
type input "8"
click at [346, 214] on div "Yes No" at bounding box center [333, 221] width 212 height 17
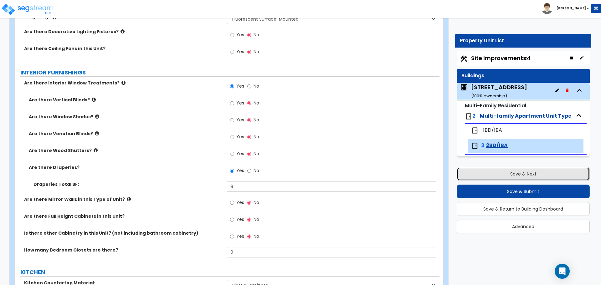
click at [500, 171] on button "Save & Next" at bounding box center [522, 174] width 133 height 14
select select "2"
select select "4"
select select "2"
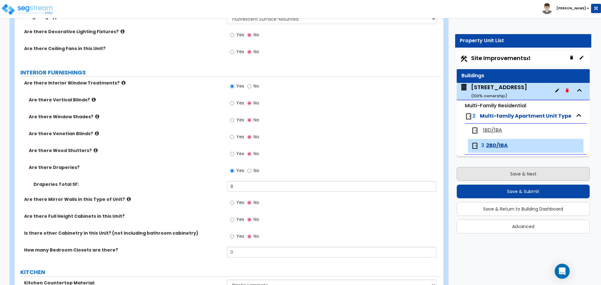
select select "4"
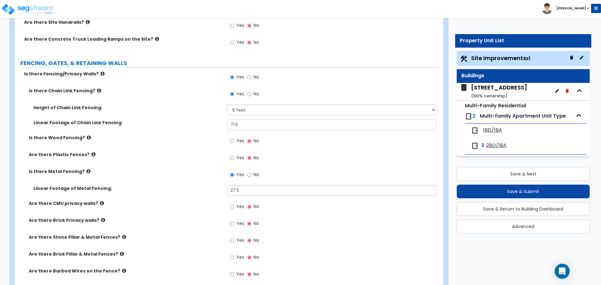
scroll to position [626, 0]
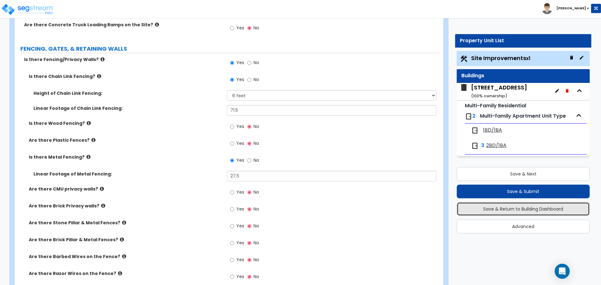
click at [510, 210] on button "Save & Return to Building Dashboard" at bounding box center [522, 209] width 133 height 14
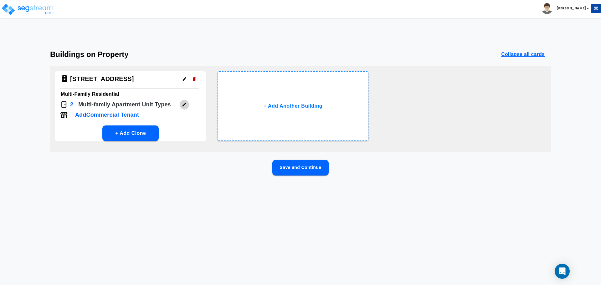
click at [184, 105] on icon "button" at bounding box center [184, 104] width 5 height 5
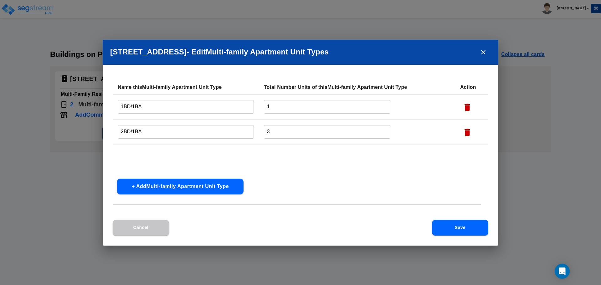
click at [457, 230] on button "Save" at bounding box center [460, 228] width 56 height 16
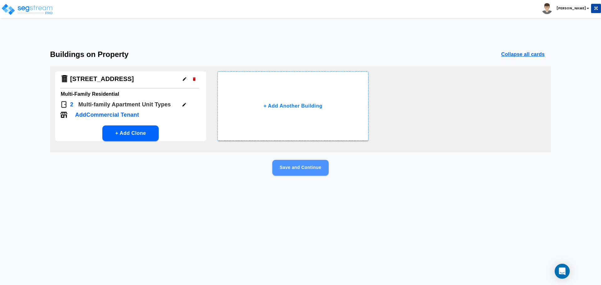
click at [302, 167] on button "Save and Continue" at bounding box center [300, 168] width 56 height 16
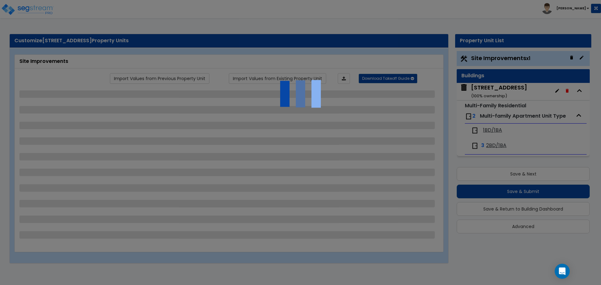
select select "2"
select select "4"
